Goal: Task Accomplishment & Management: Complete application form

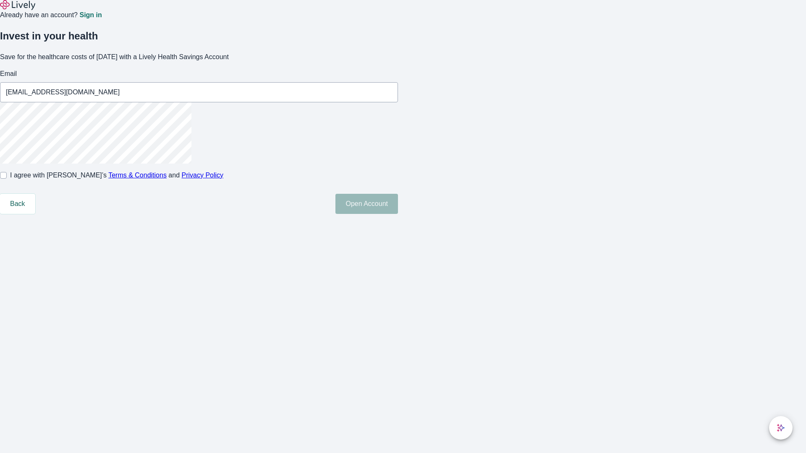
click at [7, 179] on input "I agree with Lively’s Terms & Conditions and Privacy Policy" at bounding box center [3, 175] width 7 height 7
checkbox input "true"
click at [398, 214] on button "Open Account" at bounding box center [366, 204] width 63 height 20
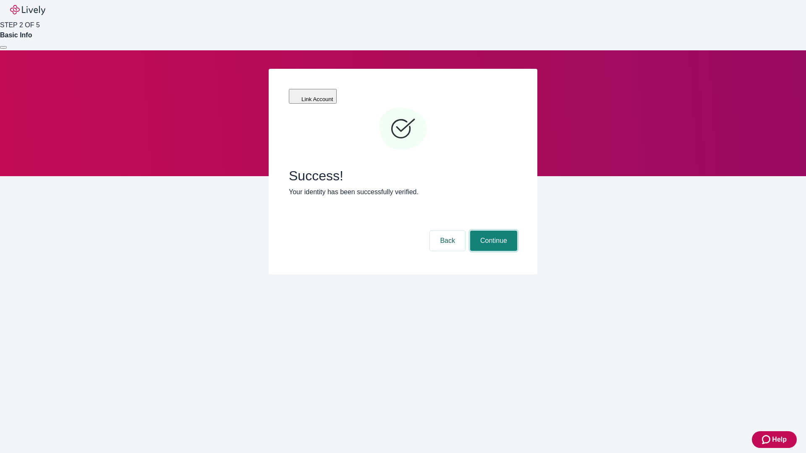
click at [492, 231] on button "Continue" at bounding box center [493, 241] width 47 height 20
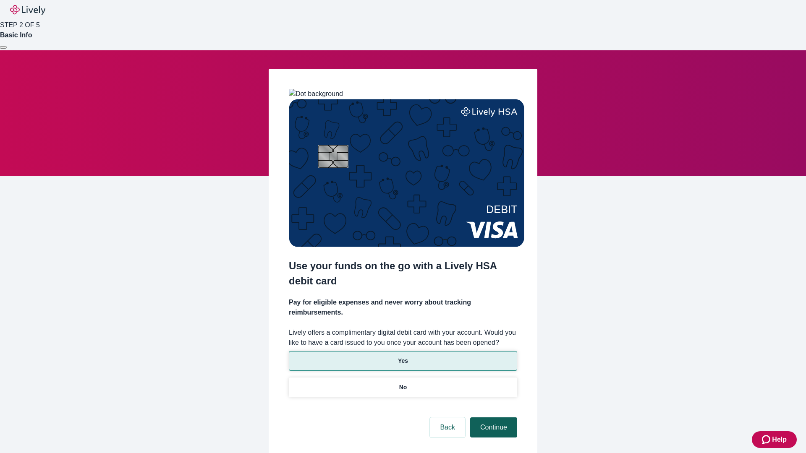
click at [402, 357] on p "Yes" at bounding box center [403, 361] width 10 height 9
click at [492, 417] on button "Continue" at bounding box center [493, 427] width 47 height 20
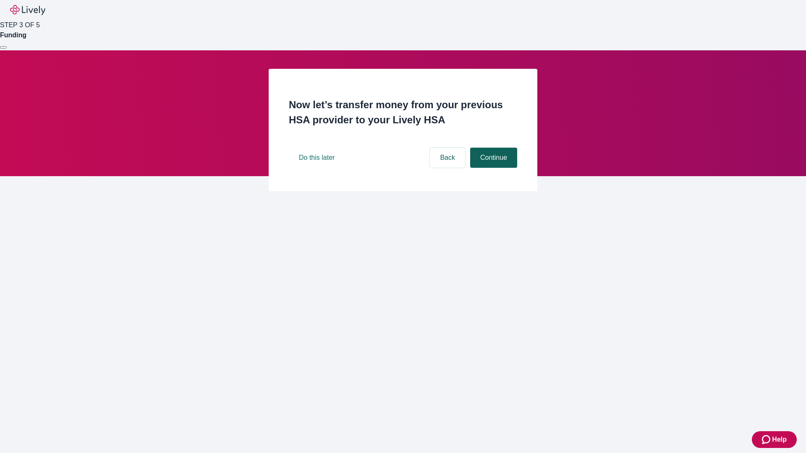
click at [492, 168] on button "Continue" at bounding box center [493, 158] width 47 height 20
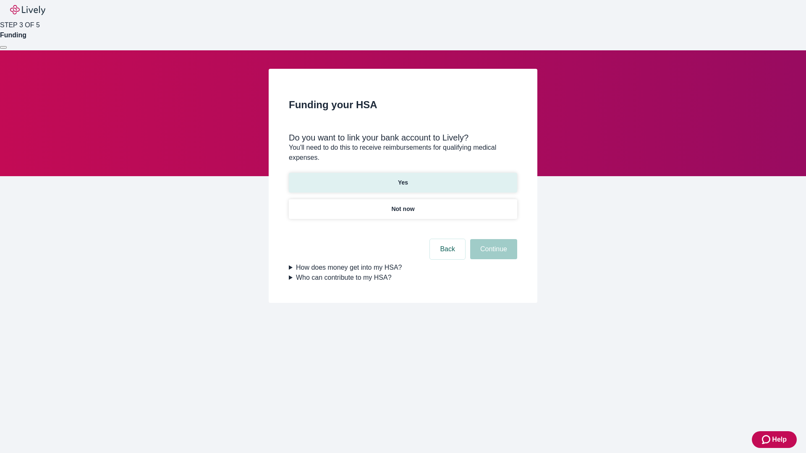
click at [402, 178] on p "Yes" at bounding box center [403, 182] width 10 height 9
click at [492, 239] on button "Continue" at bounding box center [493, 249] width 47 height 20
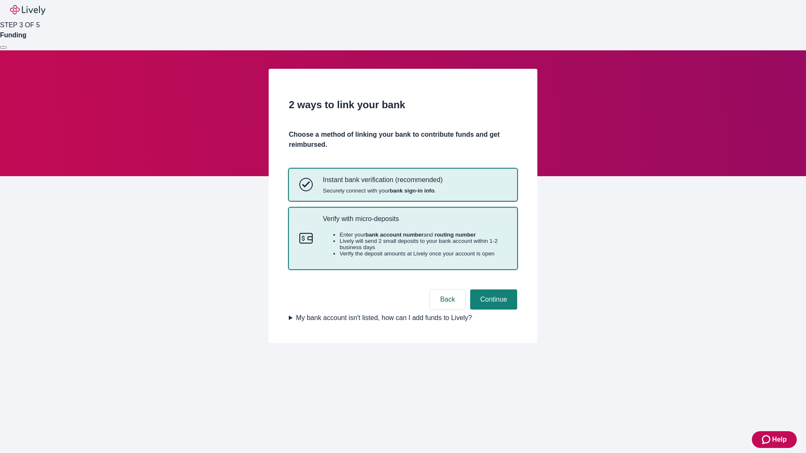
click at [414, 223] on p "Verify with micro-deposits" at bounding box center [415, 219] width 184 height 8
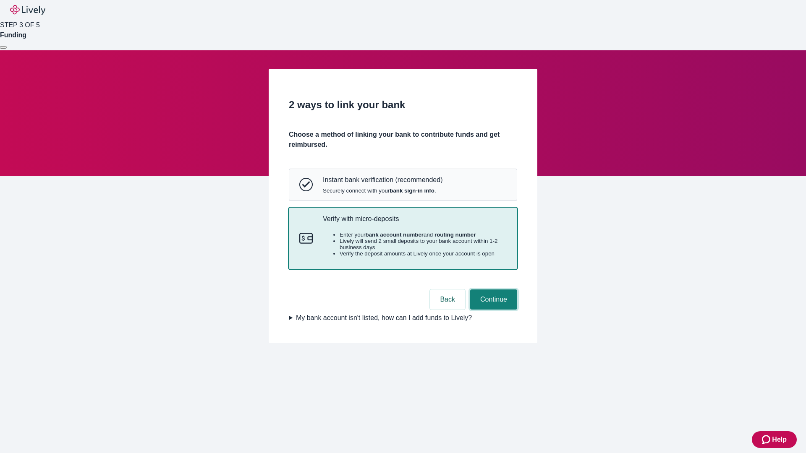
click at [492, 310] on button "Continue" at bounding box center [493, 300] width 47 height 20
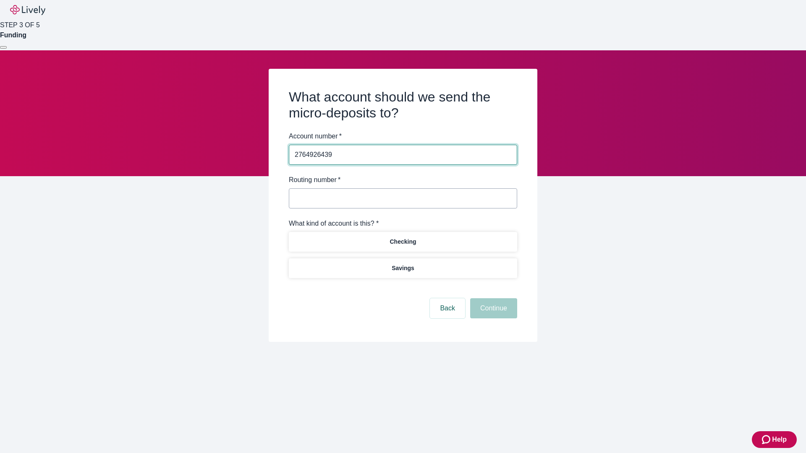
type input "2764926439"
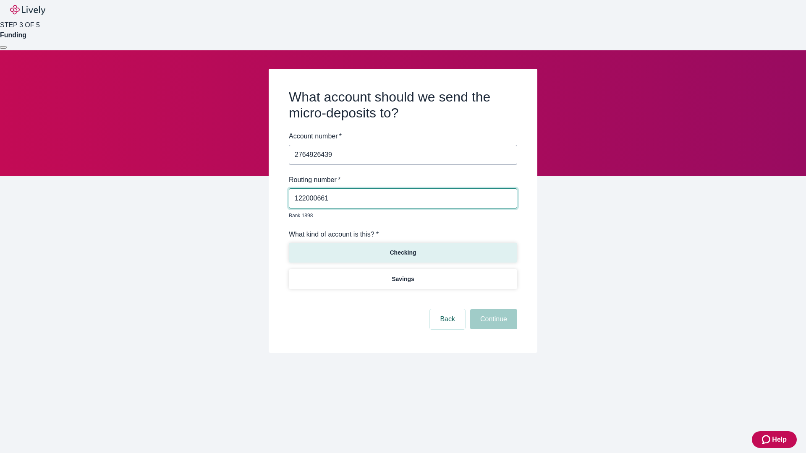
type input "122000661"
click at [402, 248] on p "Checking" at bounding box center [402, 252] width 26 height 9
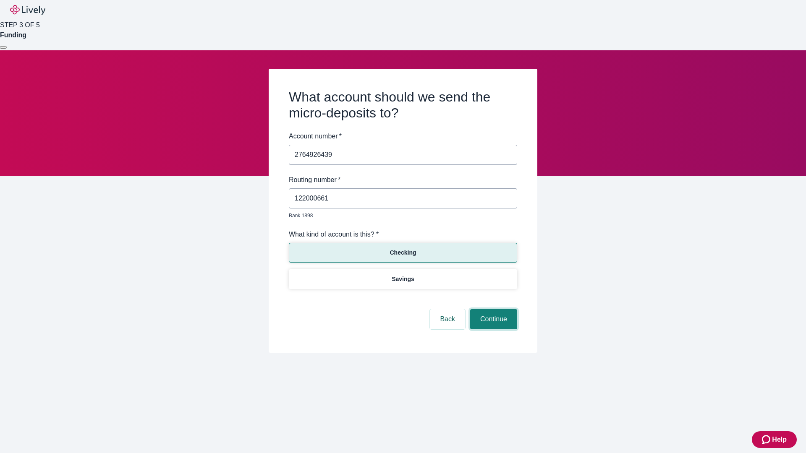
click at [492, 310] on button "Continue" at bounding box center [493, 319] width 47 height 20
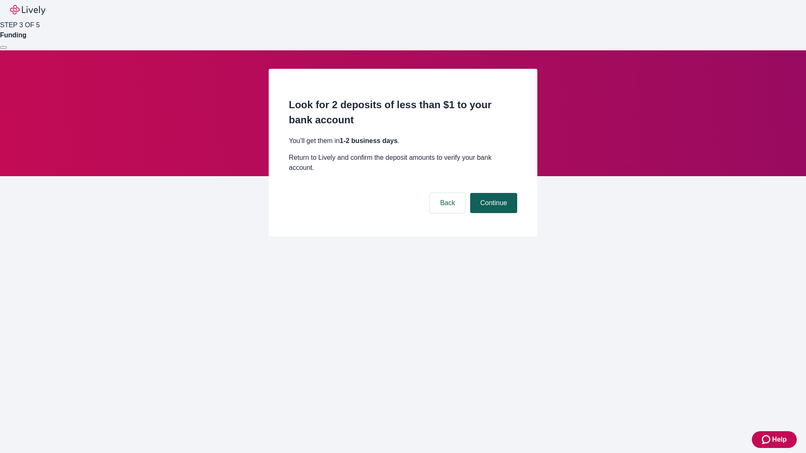
click at [492, 193] on button "Continue" at bounding box center [493, 203] width 47 height 20
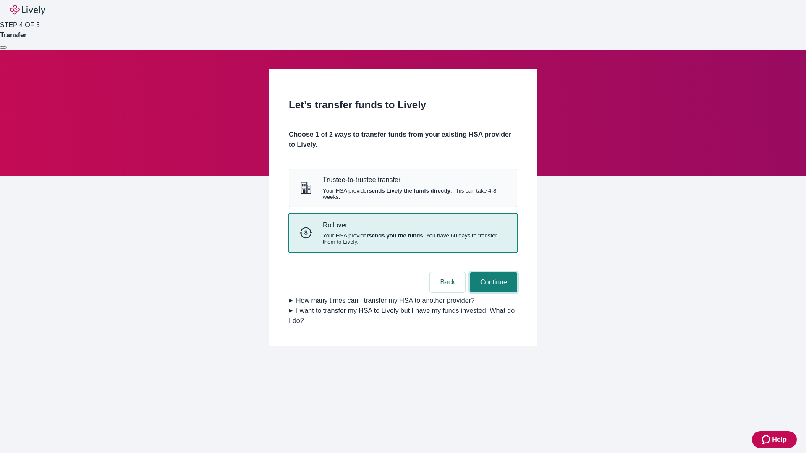
click at [492, 292] on button "Continue" at bounding box center [493, 282] width 47 height 20
